Goal: Check status

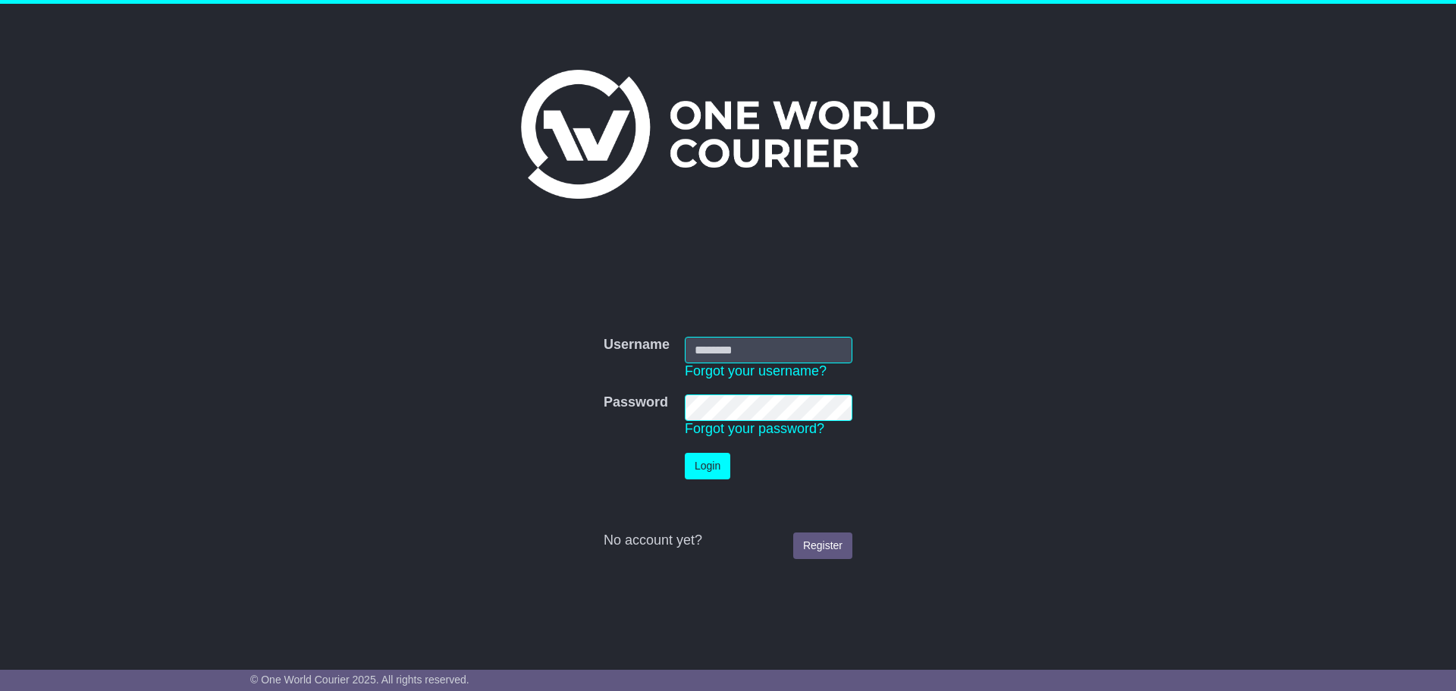
type input "**********"
click at [711, 470] on button "Login" at bounding box center [708, 466] width 46 height 27
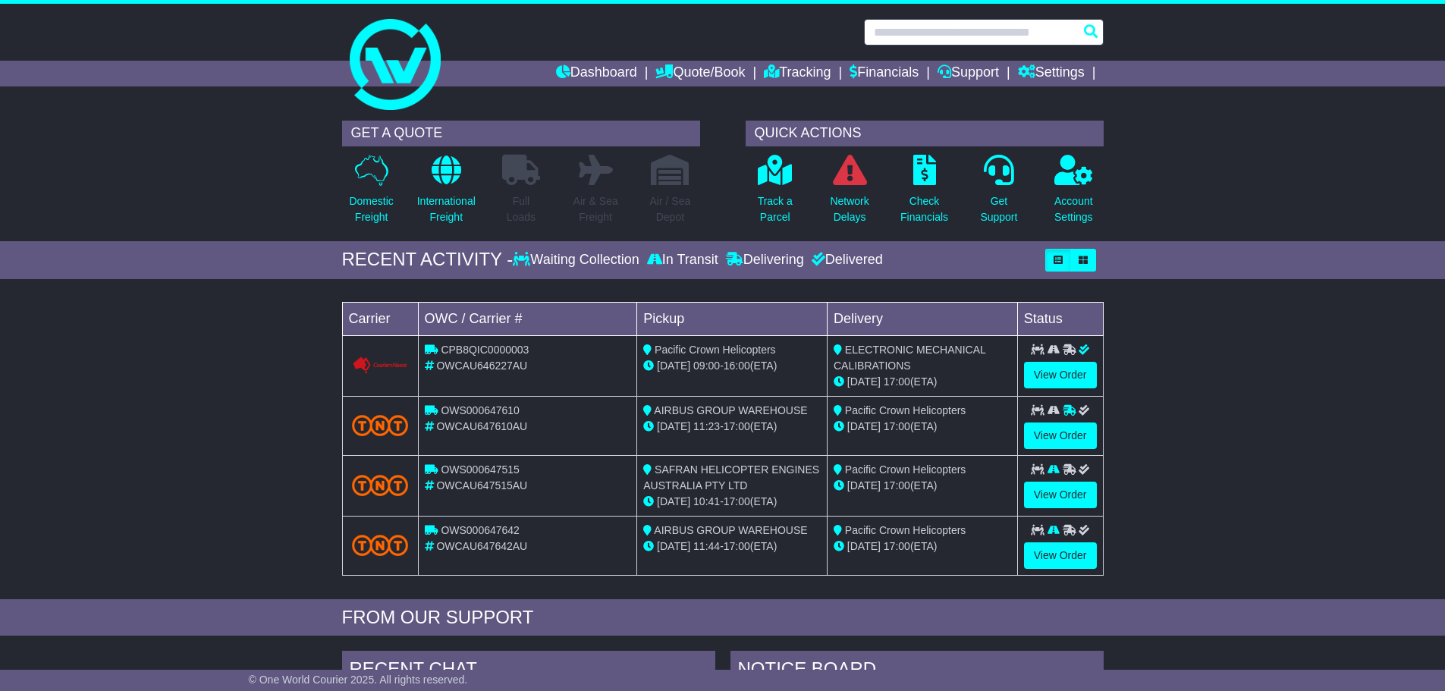
click at [963, 30] on input "text" at bounding box center [984, 32] width 240 height 27
paste input "**********"
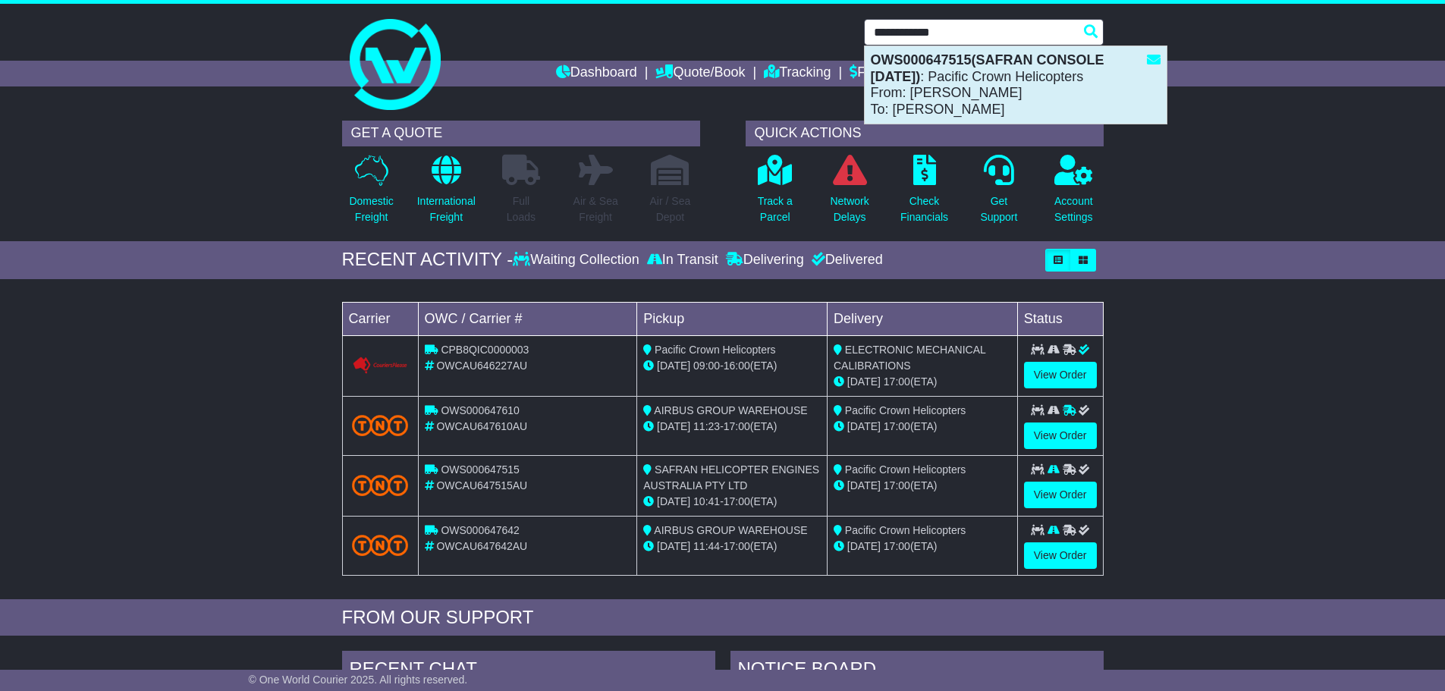
click at [946, 66] on strong "OWS000647515(SAFRAN CONSOLE 17/09/2025)" at bounding box center [988, 68] width 234 height 32
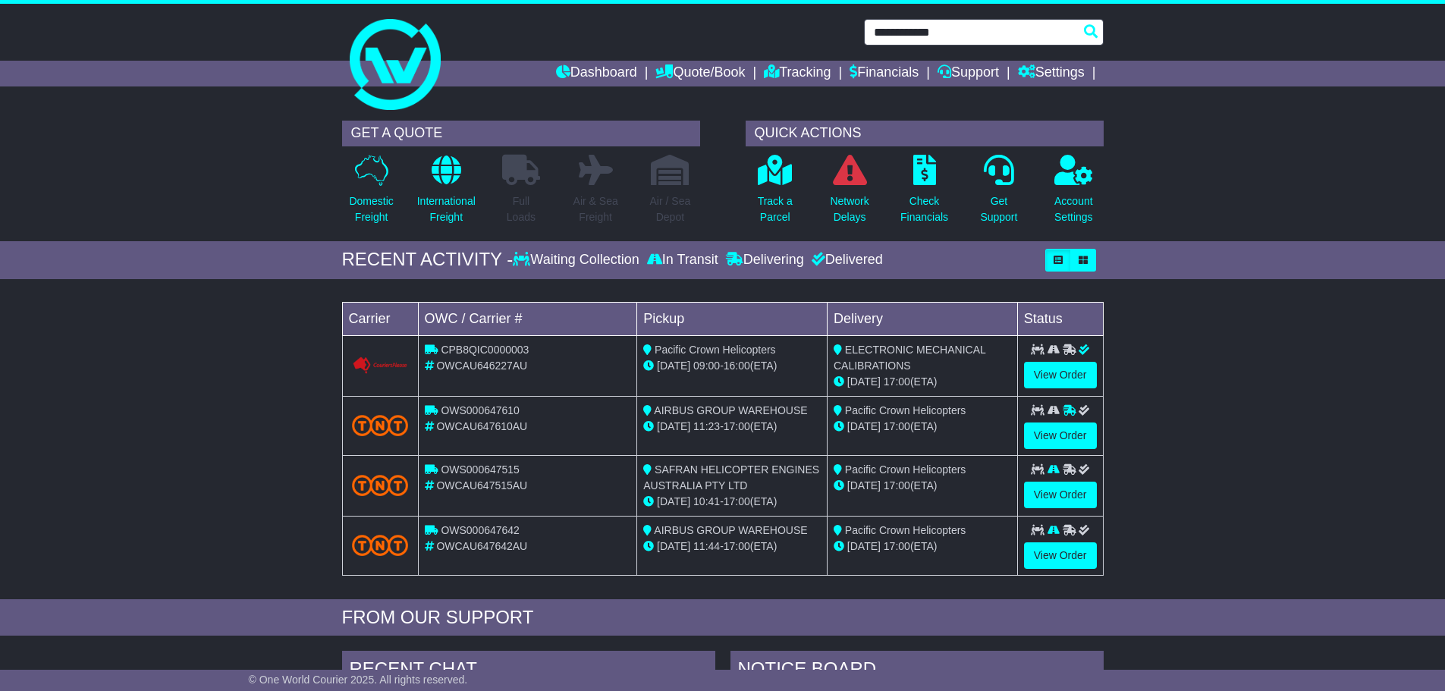
type input "**********"
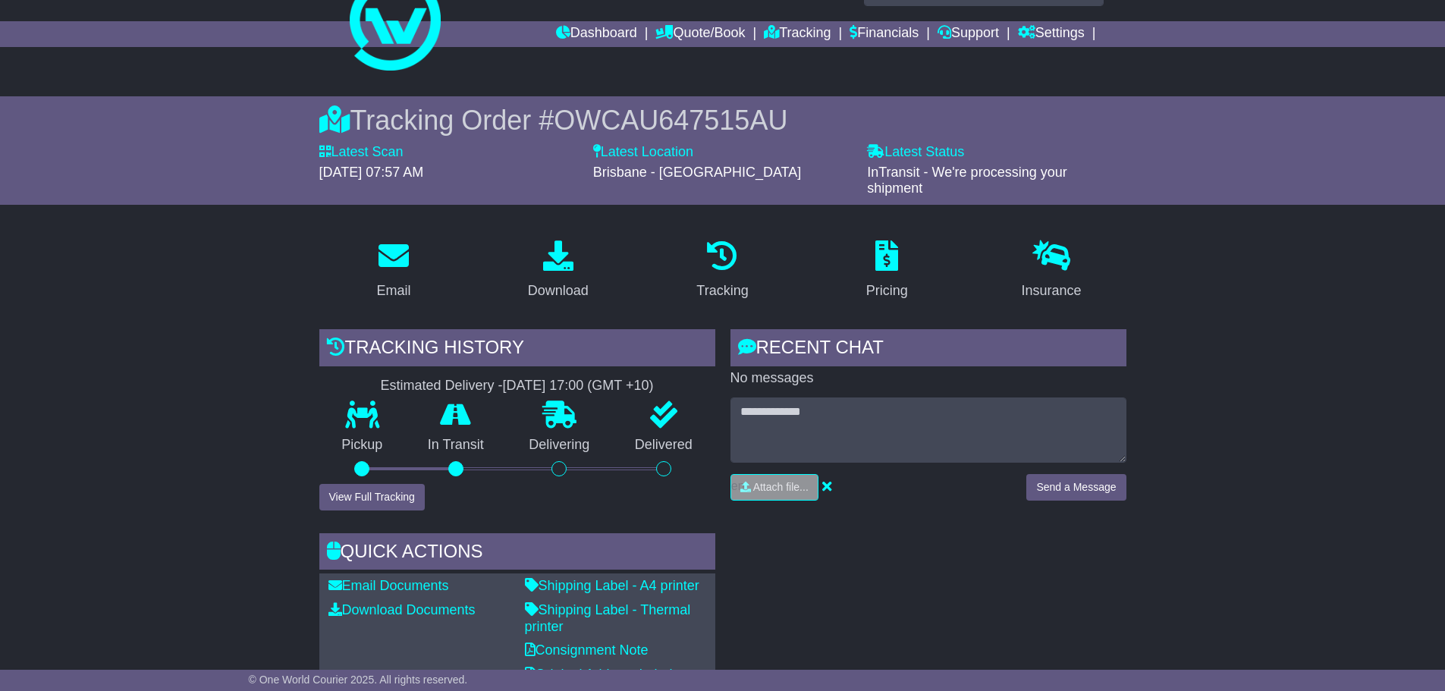
scroll to position [76, 0]
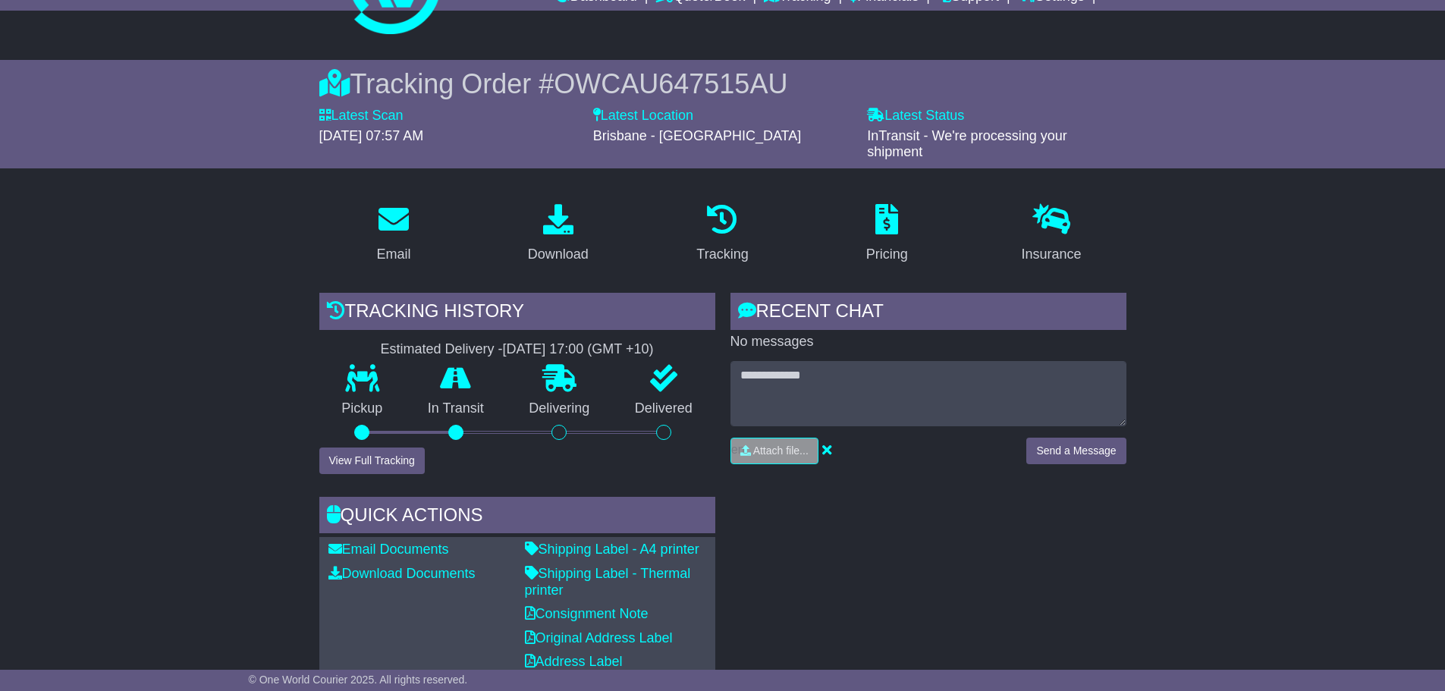
click at [951, 545] on div "RECENT CHAT Loading... No messages Attach file..." at bounding box center [928, 488] width 411 height 390
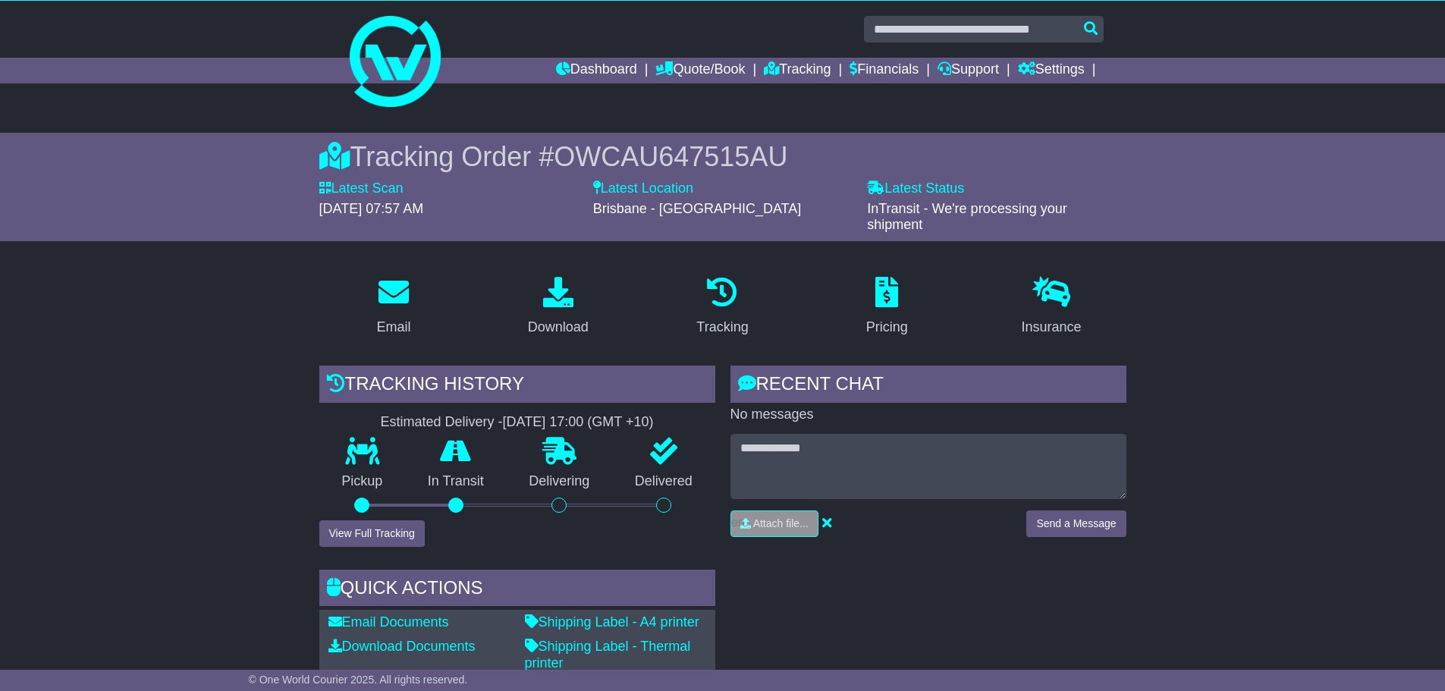
scroll to position [0, 0]
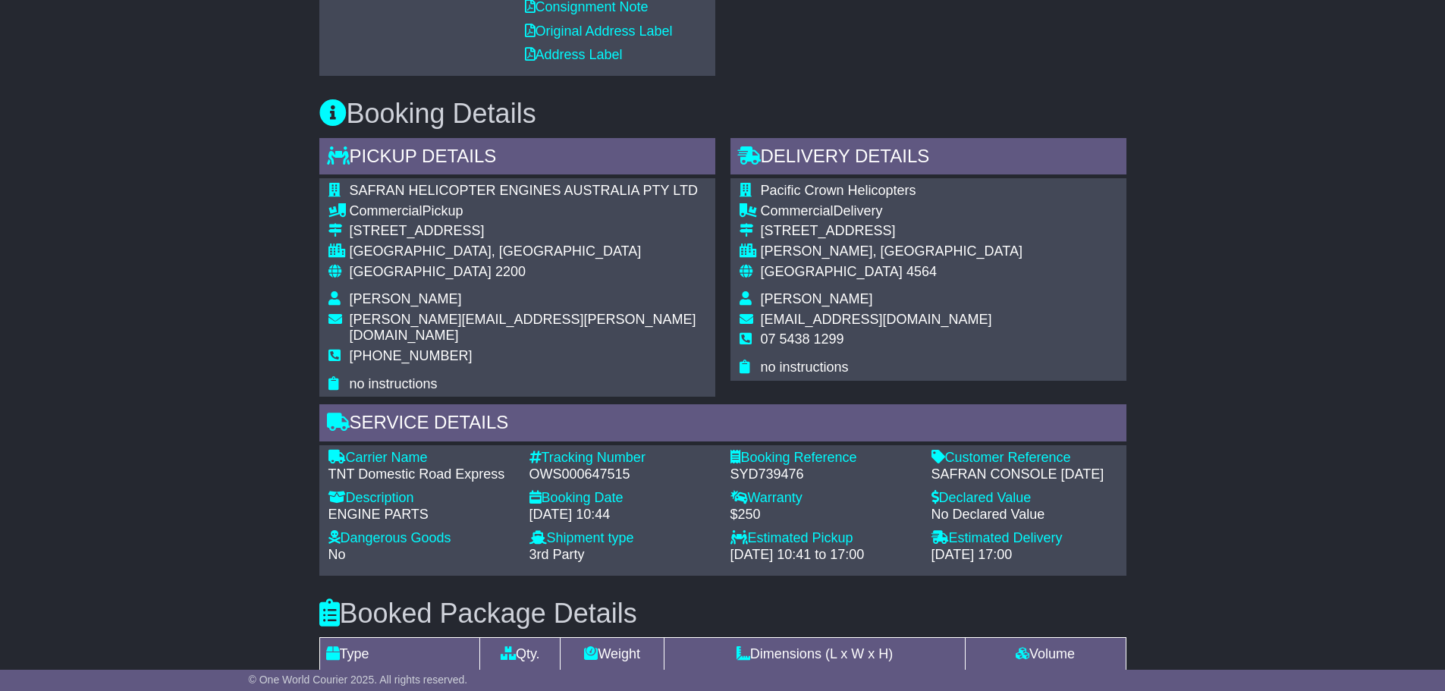
scroll to position [759, 0]
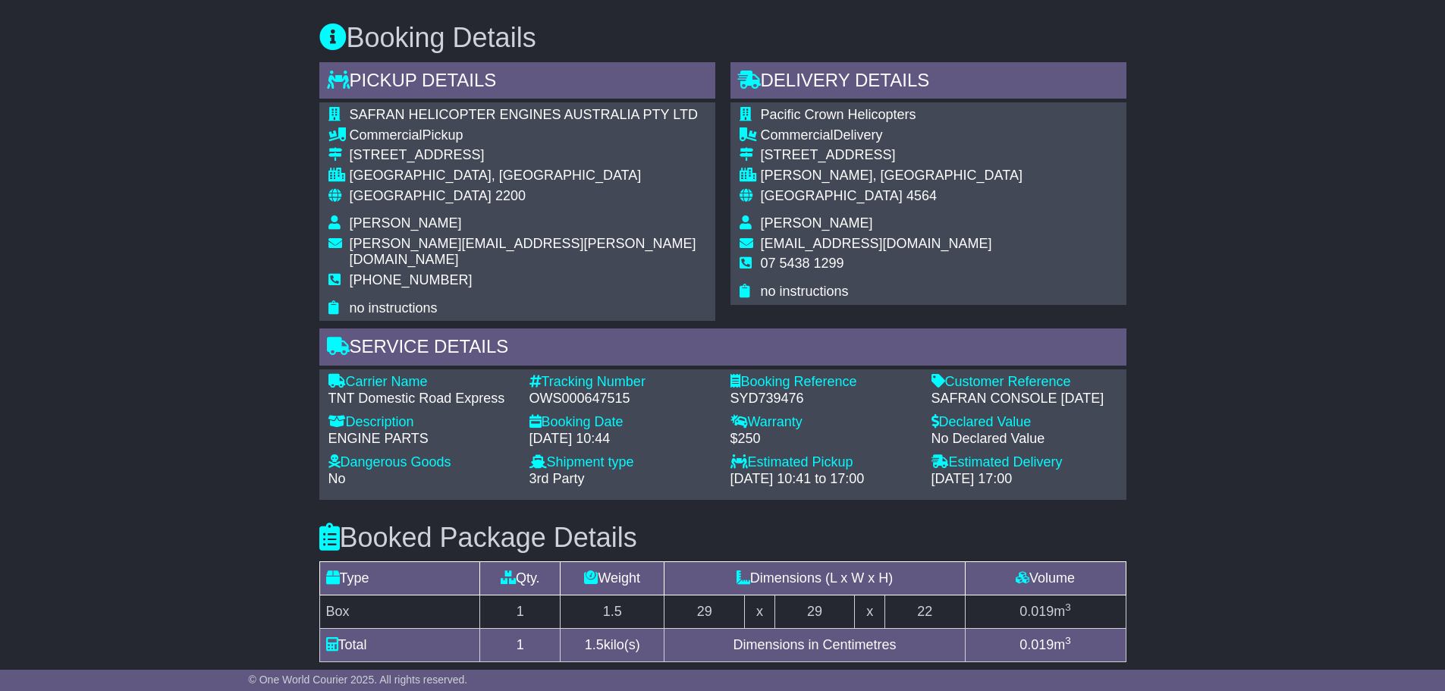
drag, startPoint x: 208, startPoint y: 89, endPoint x: 207, endPoint y: 45, distance: 44.0
click at [202, 89] on div "Email Download Tracking Pricing Insurance" at bounding box center [722, 259] width 1445 height 1502
click at [121, 387] on div "Email Download Tracking Pricing Insurance" at bounding box center [722, 259] width 1445 height 1502
click at [1159, 208] on div "Email Download Tracking Pricing Insurance" at bounding box center [722, 259] width 1445 height 1502
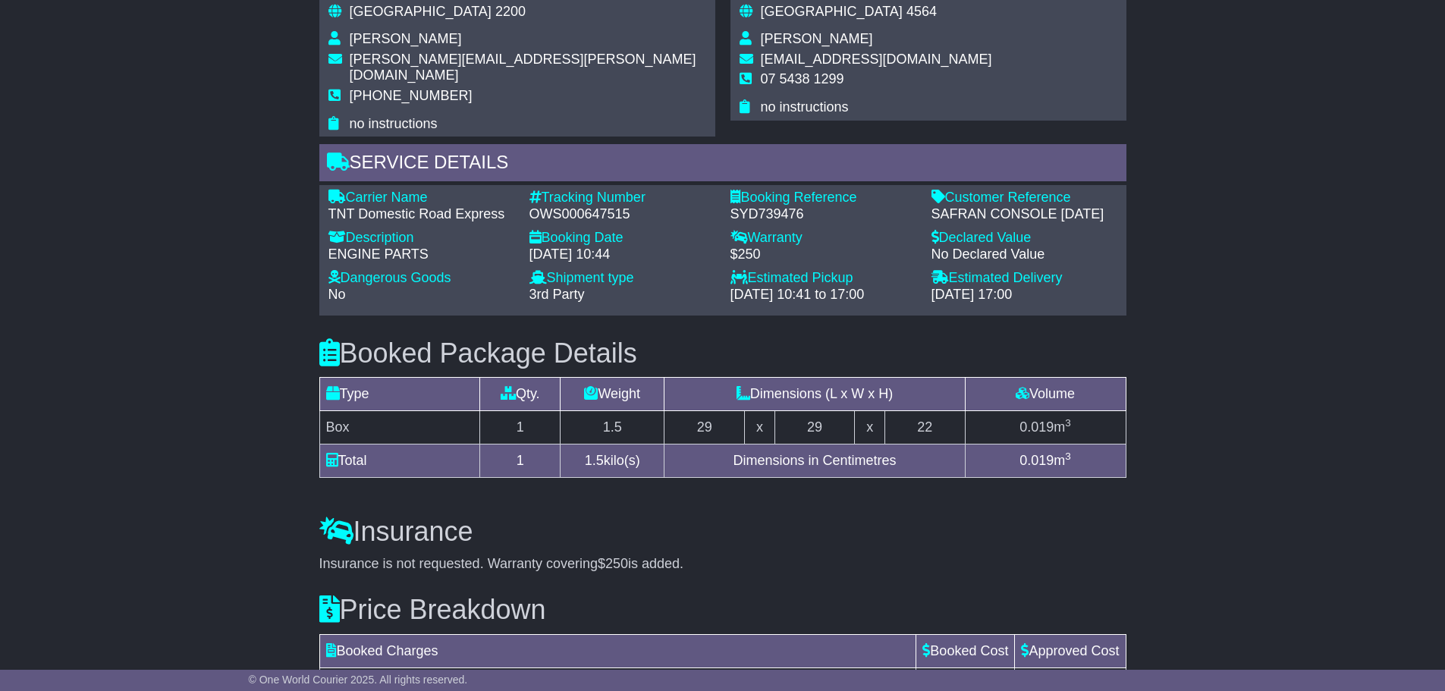
scroll to position [577, 0]
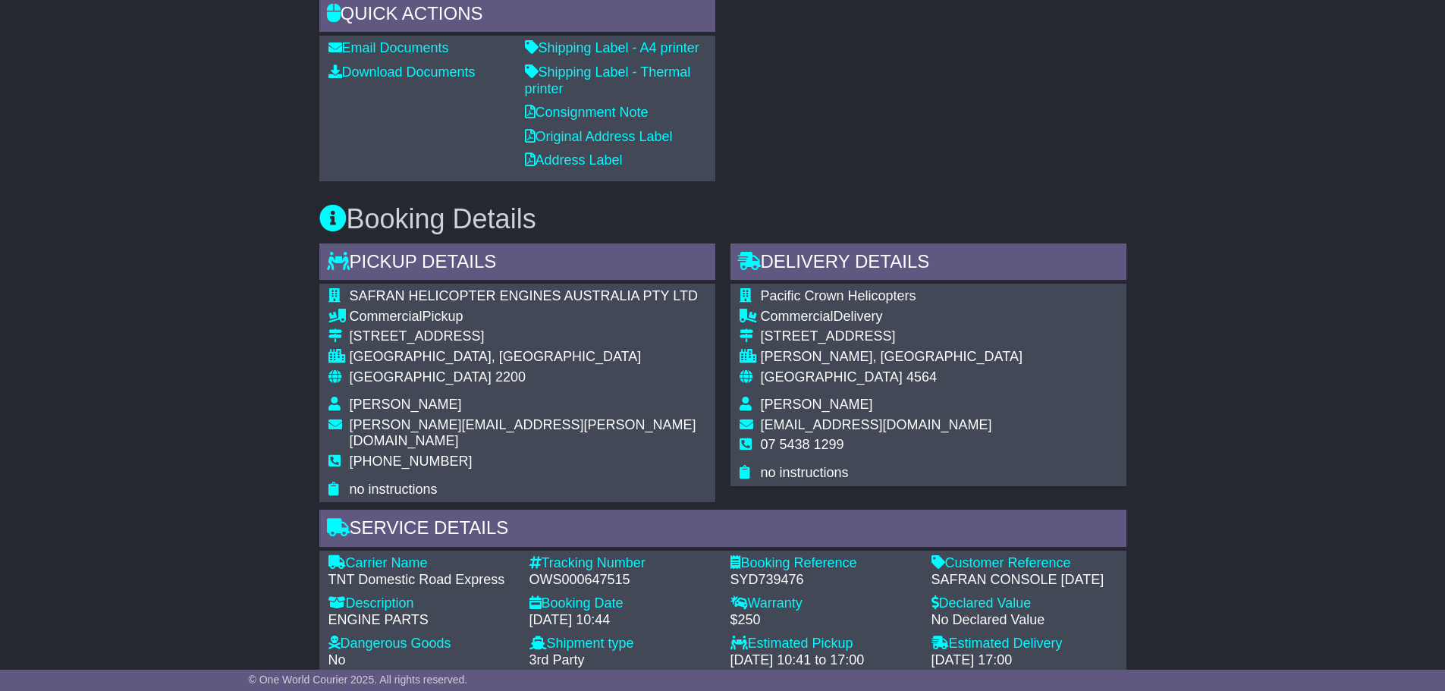
click at [1306, 184] on div "Email Download Tracking Pricing Insurance" at bounding box center [722, 441] width 1445 height 1502
